Goal: Transaction & Acquisition: Obtain resource

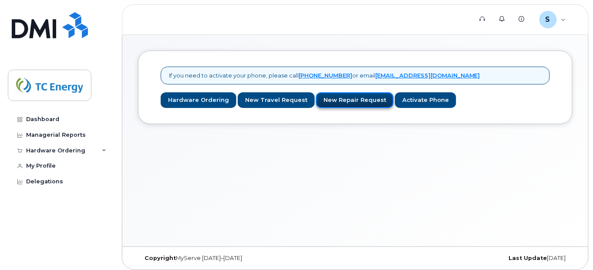
click at [342, 99] on link "New Repair Request" at bounding box center [354, 100] width 77 height 16
click at [193, 99] on link "Hardware Ordering" at bounding box center [199, 100] width 76 height 16
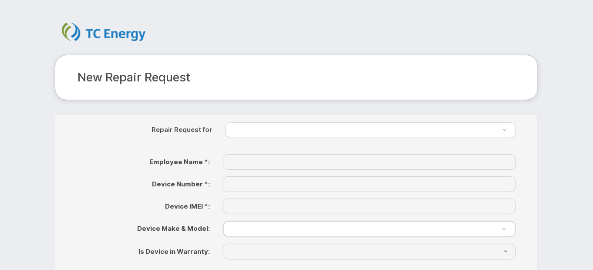
scroll to position [142, 0]
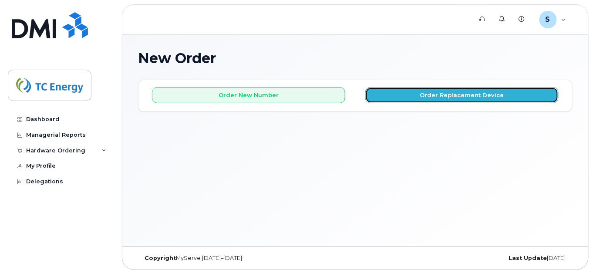
click at [439, 94] on button "Order Replacement Device" at bounding box center [461, 95] width 193 height 16
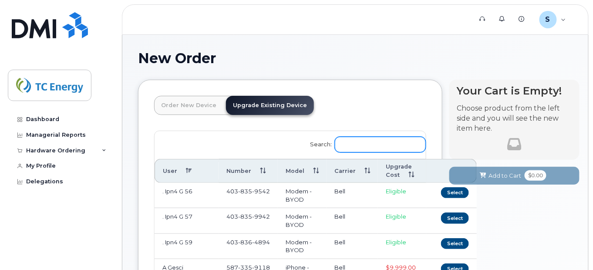
click at [376, 147] on input "Search:" at bounding box center [380, 145] width 91 height 16
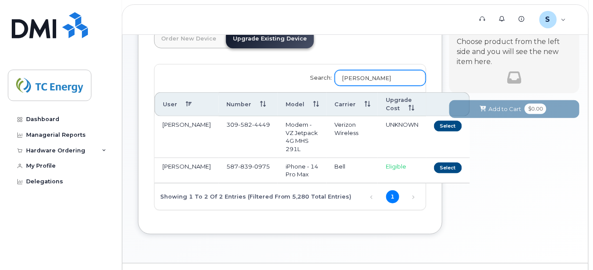
scroll to position [87, 0]
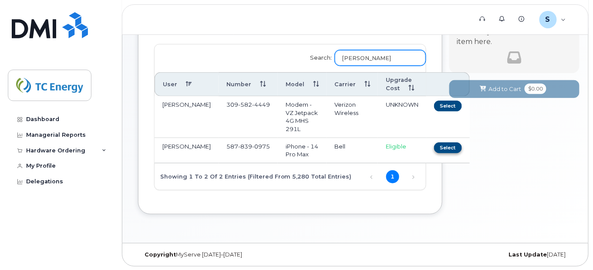
type input "scott smith"
click at [434, 147] on button "Select" at bounding box center [448, 147] width 28 height 11
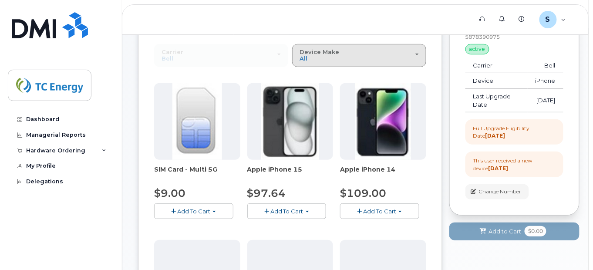
click at [337, 64] on button "Device Make All iPhone" at bounding box center [359, 55] width 134 height 23
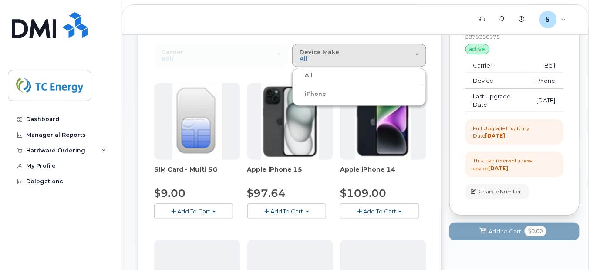
click at [319, 90] on label "iPhone" at bounding box center [310, 94] width 32 height 10
click at [0, 0] on input "iPhone" at bounding box center [0, 0] width 0 height 0
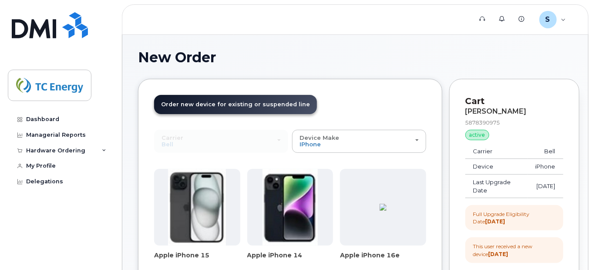
scroll to position [0, 0]
